Goal: Find specific page/section: Find specific page/section

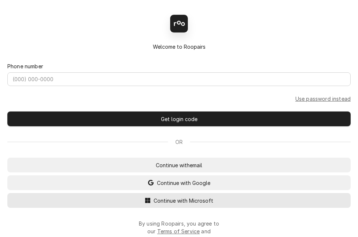
click at [190, 202] on span "Continue with Microsoft" at bounding box center [183, 201] width 63 height 8
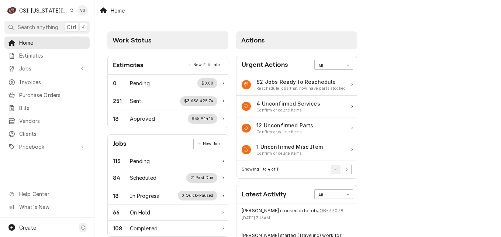
click at [70, 10] on icon "Dynamic Content Wrapper" at bounding box center [71, 10] width 3 height 4
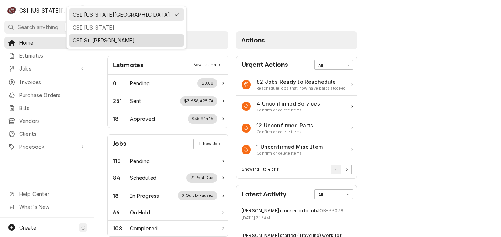
click at [84, 38] on div "CSI St. [PERSON_NAME]" at bounding box center [127, 41] width 108 height 8
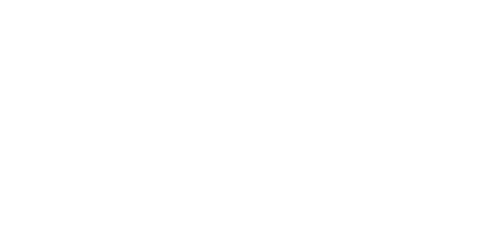
click at [31, 53] on div "Dynamic Content Wrapper" at bounding box center [250, 118] width 501 height 237
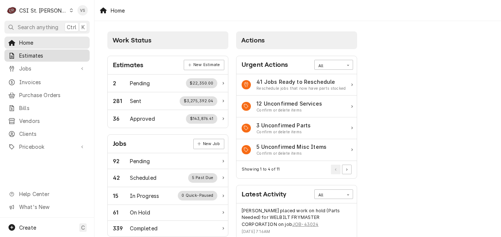
click at [32, 54] on span "Estimates" at bounding box center [52, 56] width 67 height 8
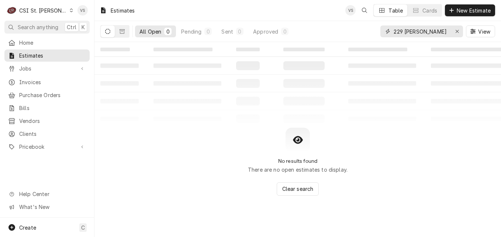
click at [364, 32] on div "All Open 0 Pending 0 Sent 0 Approved 0 229 hazelwood View" at bounding box center [297, 31] width 395 height 21
drag, startPoint x: 441, startPoint y: 31, endPoint x: 407, endPoint y: 32, distance: 33.9
click at [407, 32] on input "1990 south capital" at bounding box center [420, 31] width 55 height 12
click at [406, 31] on input "1990 1st capital" at bounding box center [420, 31] width 55 height 12
click at [124, 30] on icon "Dynamic Content Wrapper" at bounding box center [121, 31] width 5 height 5
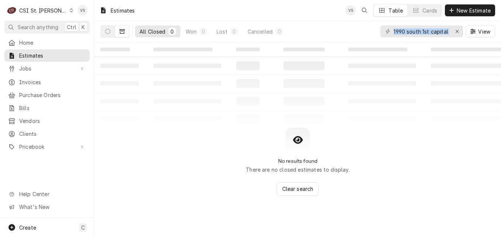
drag, startPoint x: 449, startPoint y: 31, endPoint x: 391, endPoint y: 31, distance: 58.3
click at [391, 31] on div "1990 south 1st capital" at bounding box center [421, 31] width 83 height 12
click at [450, 30] on div "1990 south 1st capital" at bounding box center [421, 31] width 83 height 12
drag, startPoint x: 449, startPoint y: 31, endPoint x: 395, endPoint y: 32, distance: 54.6
click at [395, 32] on div "1990 south 1st capital" at bounding box center [421, 31] width 83 height 12
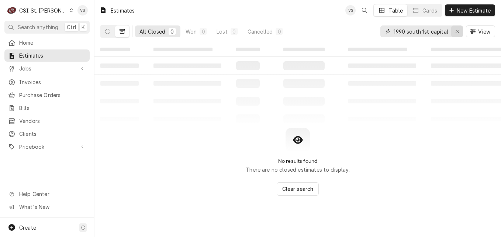
drag, startPoint x: 393, startPoint y: 30, endPoint x: 459, endPoint y: 36, distance: 66.3
click at [459, 36] on div "1990 south 1st capital" at bounding box center [421, 31] width 83 height 12
type input "u"
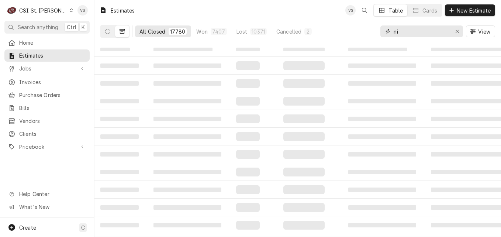
type input "n"
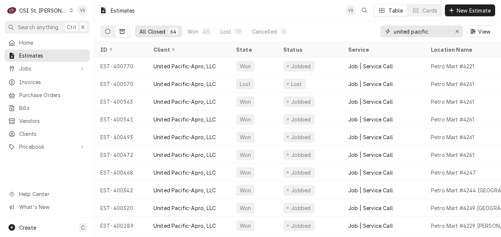
type input "united pacific"
click at [106, 31] on icon "Dynamic Content Wrapper" at bounding box center [107, 31] width 5 height 5
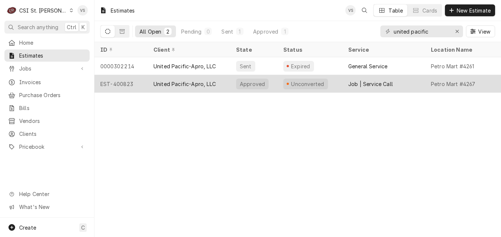
click at [406, 83] on div "Job | Service Call" at bounding box center [383, 84] width 83 height 18
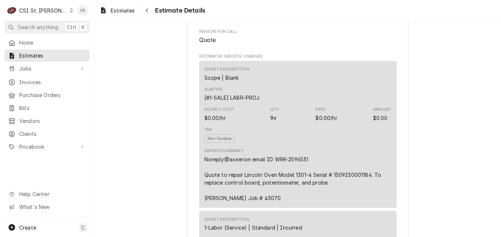
scroll to position [468, 0]
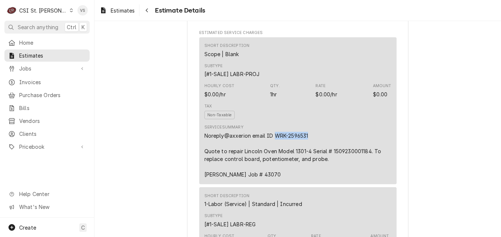
drag, startPoint x: 309, startPoint y: 159, endPoint x: 271, endPoint y: 159, distance: 38.0
click at [271, 159] on div "Noreply@axxerion email ID WRK-2596531 Quote to repair Lincoln Oven Model 1301-4…" at bounding box center [297, 155] width 187 height 46
drag, startPoint x: 271, startPoint y: 159, endPoint x: 278, endPoint y: 159, distance: 7.4
drag, startPoint x: 278, startPoint y: 159, endPoint x: 164, endPoint y: 111, distance: 123.3
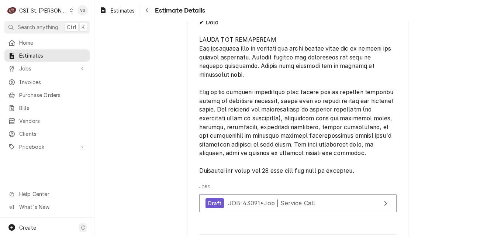
scroll to position [2039, 0]
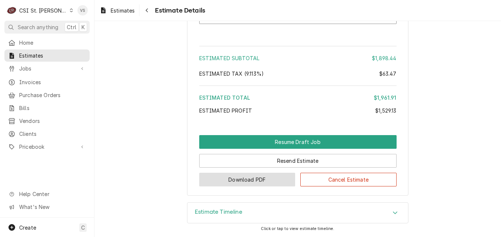
click at [272, 180] on button "Download PDF" at bounding box center [247, 180] width 96 height 14
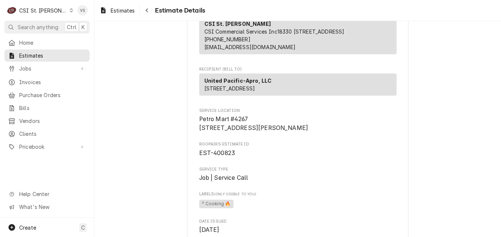
scroll to position [48, 0]
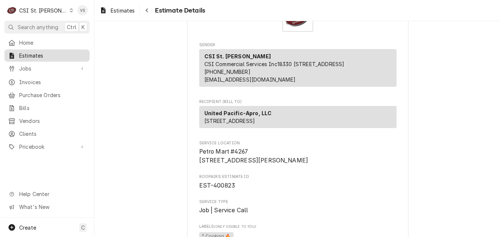
click at [44, 58] on div "Estimates" at bounding box center [47, 55] width 82 height 9
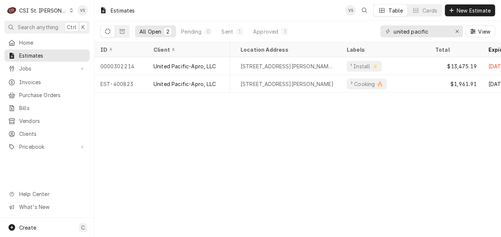
scroll to position [0, 282]
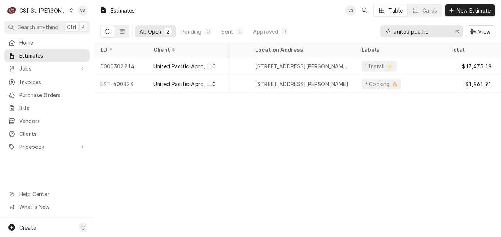
drag, startPoint x: 430, startPoint y: 31, endPoint x: 425, endPoint y: 32, distance: 5.3
click at [393, 32] on input "united pacific" at bounding box center [420, 31] width 55 height 12
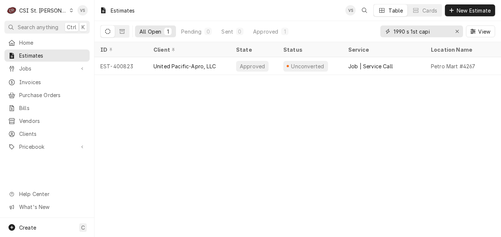
type input "1990 s 1st capi"
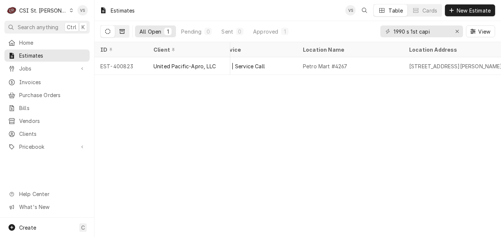
click at [119, 34] on button "Dynamic Content Wrapper" at bounding box center [122, 31] width 14 height 12
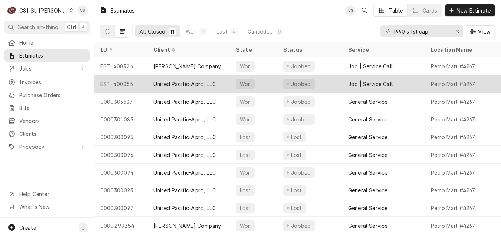
click at [190, 85] on div "United Pacific-Apro, LLC" at bounding box center [184, 84] width 62 height 8
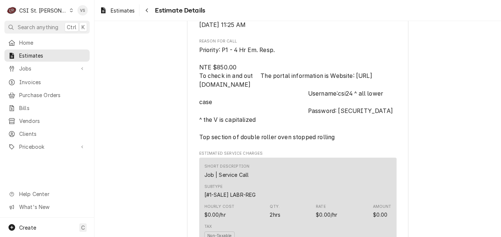
scroll to position [647, 0]
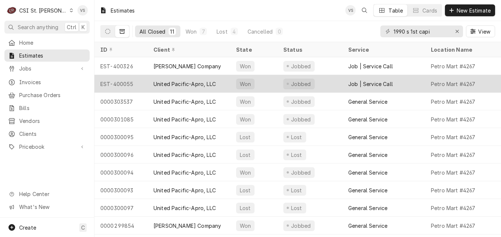
click at [170, 84] on div "United Pacific-Apro, LLC" at bounding box center [184, 84] width 62 height 8
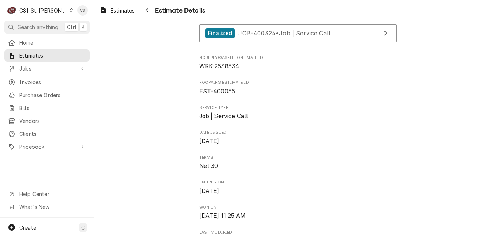
scroll to position [431, 0]
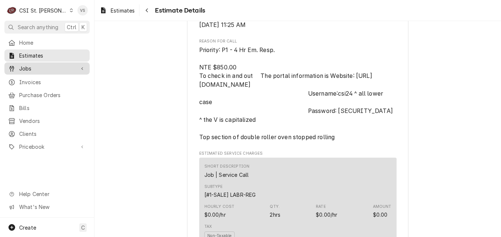
click at [27, 67] on span "Jobs" at bounding box center [47, 69] width 56 height 8
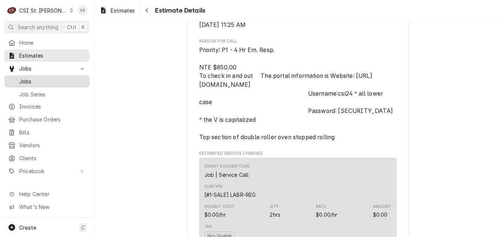
click at [27, 79] on span "Jobs" at bounding box center [52, 81] width 67 height 8
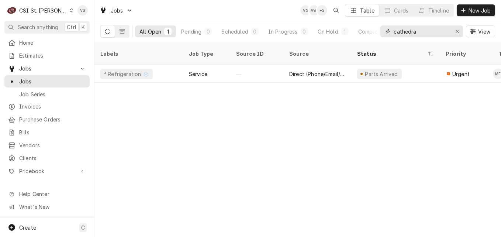
drag, startPoint x: 427, startPoint y: 31, endPoint x: 410, endPoint y: 32, distance: 17.7
click at [410, 32] on input "cathedra" at bounding box center [420, 31] width 55 height 12
click at [418, 32] on input "cathedra" at bounding box center [420, 31] width 55 height 12
drag, startPoint x: 418, startPoint y: 32, endPoint x: 383, endPoint y: 32, distance: 35.0
click at [383, 32] on div "cathedra" at bounding box center [421, 31] width 83 height 12
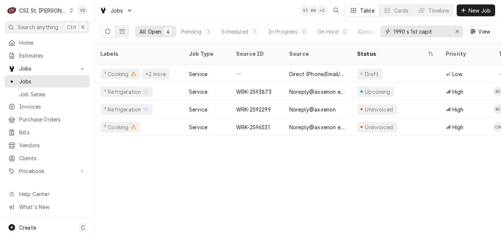
type input "1990 s 1st capit"
click at [368, 133] on div "Labels Job Type Source ID Source Status Priority Techs Date Received Client Loc…" at bounding box center [297, 139] width 406 height 195
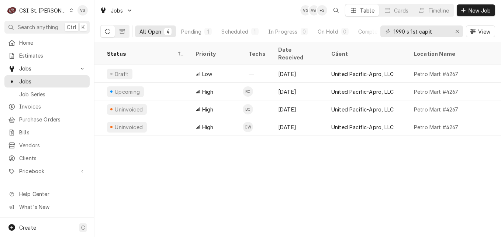
scroll to position [0, 132]
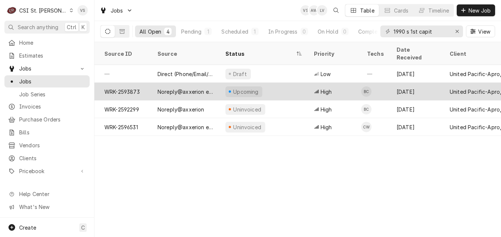
click at [144, 83] on div "WRK-2593873" at bounding box center [124, 92] width 53 height 18
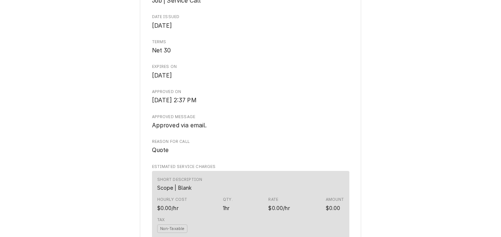
scroll to position [473, 0]
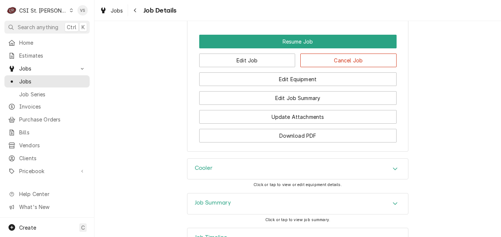
scroll to position [1217, 0]
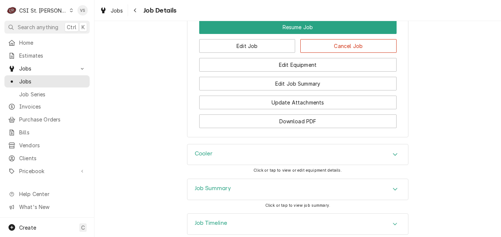
click at [229, 179] on div "Job Summary" at bounding box center [297, 189] width 220 height 21
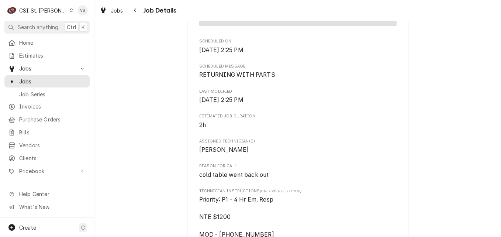
scroll to position [701, 0]
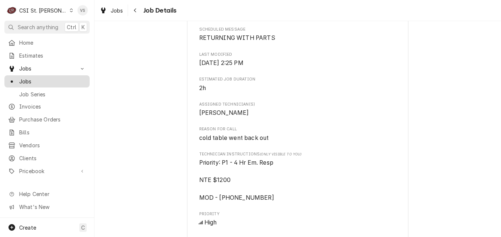
click at [37, 79] on span "Jobs" at bounding box center [52, 81] width 67 height 8
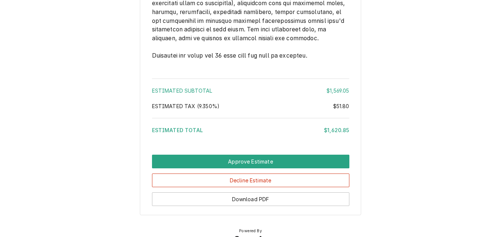
scroll to position [1340, 0]
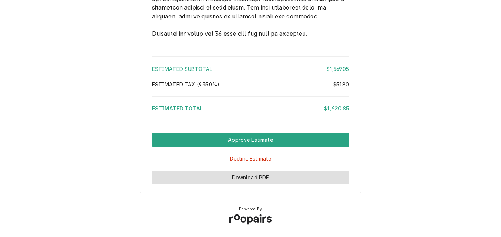
click at [285, 176] on button "Download PDF" at bounding box center [250, 177] width 197 height 14
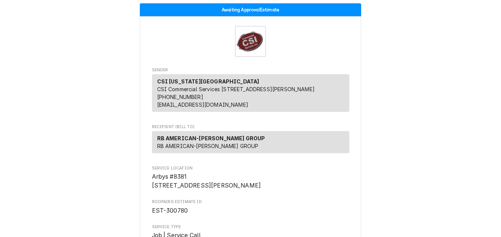
scroll to position [0, 0]
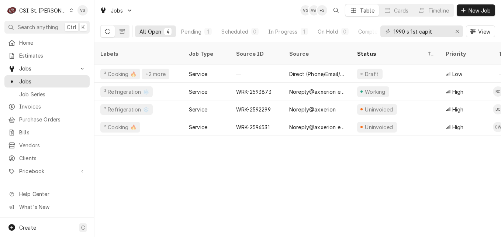
click at [70, 11] on icon "Dynamic Content Wrapper" at bounding box center [71, 10] width 3 height 4
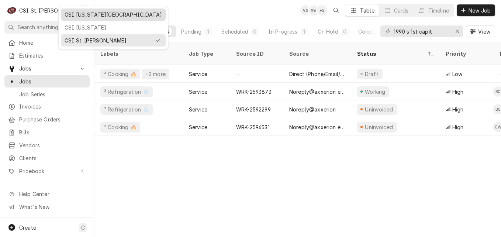
click at [76, 16] on div "CSI [US_STATE][GEOGRAPHIC_DATA]" at bounding box center [113, 15] width 97 height 8
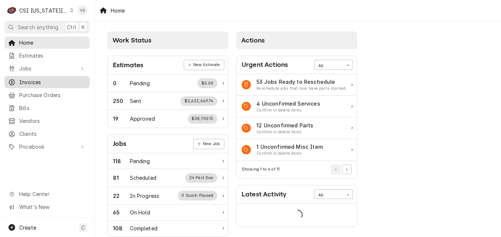
click at [36, 80] on span "Invoices" at bounding box center [52, 82] width 67 height 8
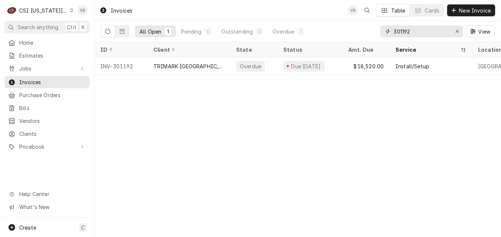
click at [415, 32] on input "301192" at bounding box center [420, 31] width 55 height 12
click at [400, 30] on input "301192" at bounding box center [420, 31] width 55 height 12
type input "301674"
